Goal: Use online tool/utility: Utilize a website feature to perform a specific function

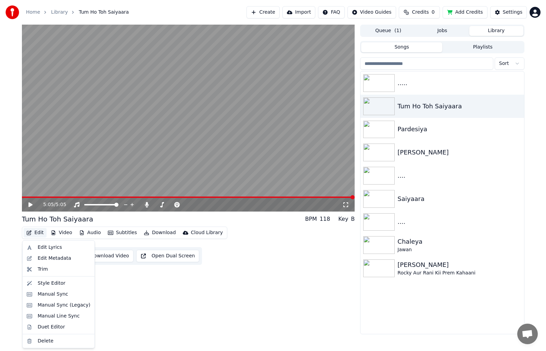
click at [40, 235] on button "Edit" at bounding box center [35, 233] width 23 height 10
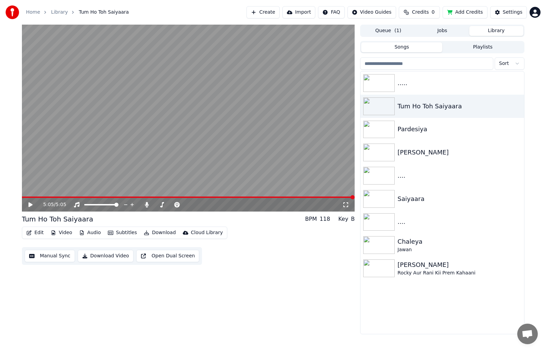
click at [114, 294] on div "5:05 / 5:05 Tum Ho Toh Saiyaara BPM 118 Key B Edit Video Audio Subtitles Downlo…" at bounding box center [188, 180] width 333 height 310
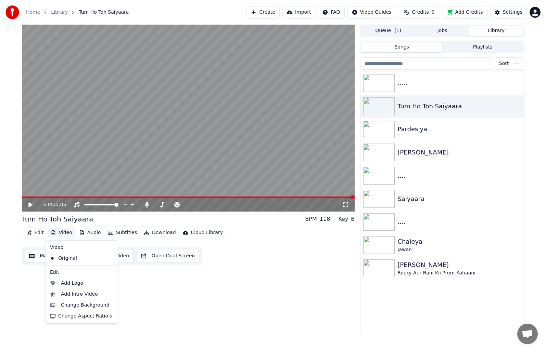
click at [66, 234] on button "Video" at bounding box center [61, 233] width 27 height 10
click at [69, 283] on div "Add Logo" at bounding box center [72, 283] width 22 height 7
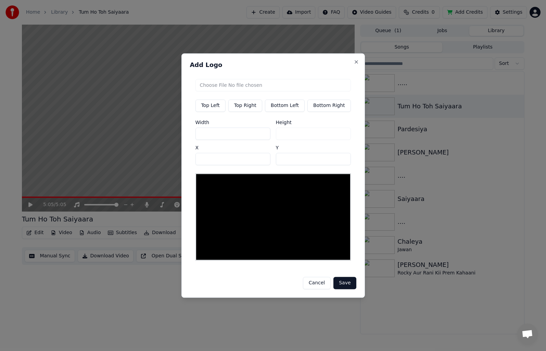
click at [220, 87] on input "file" at bounding box center [272, 85] width 155 height 12
type input "**********"
click at [343, 284] on button "Save" at bounding box center [344, 283] width 23 height 12
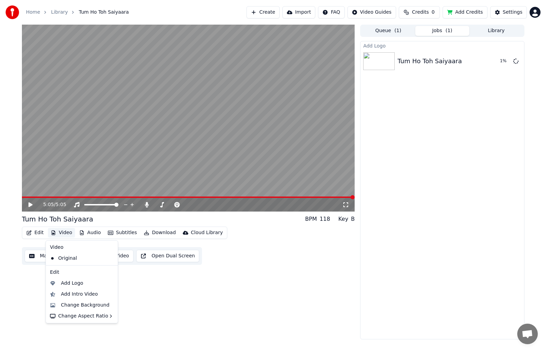
click at [65, 233] on button "Video" at bounding box center [61, 233] width 27 height 10
click at [92, 296] on div "Add Intro Video" at bounding box center [79, 294] width 37 height 7
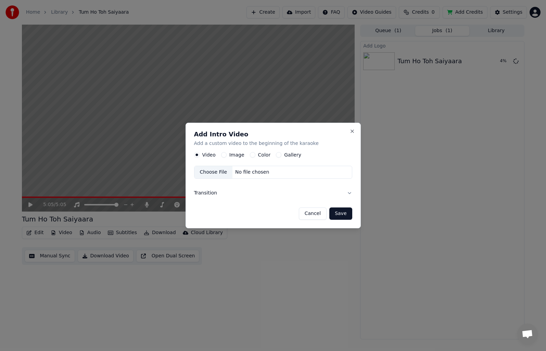
click at [230, 154] on label "Image" at bounding box center [236, 155] width 15 height 5
click at [227, 154] on button "Image" at bounding box center [223, 155] width 5 height 5
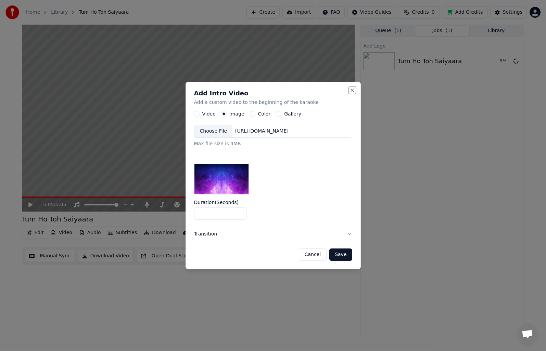
click at [352, 91] on button "Close" at bounding box center [351, 90] width 5 height 5
